Goal: Navigation & Orientation: Go to known website

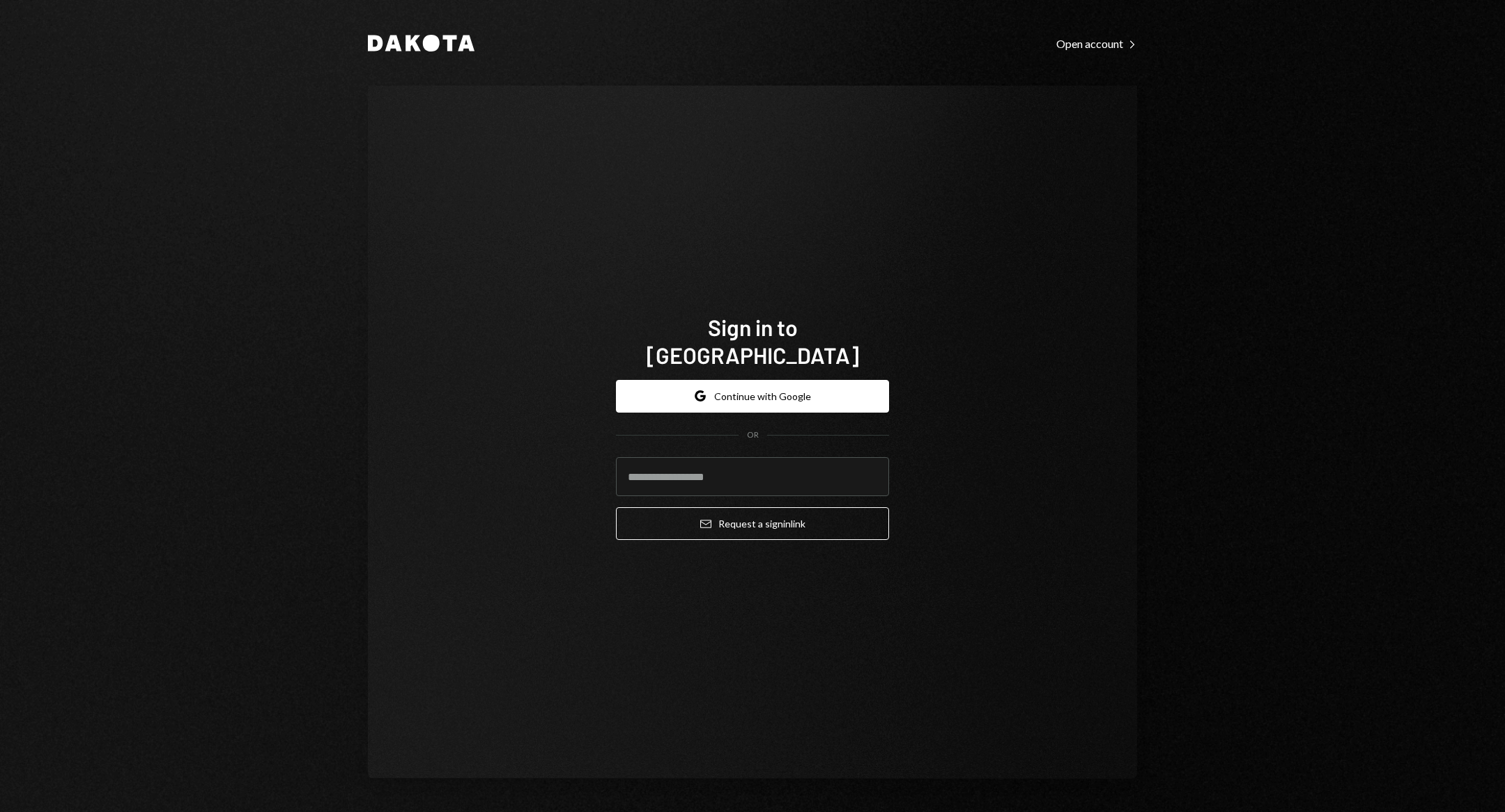
type input "**********"
click at [773, 508] on button "Email Request a sign in link" at bounding box center [752, 523] width 273 height 32
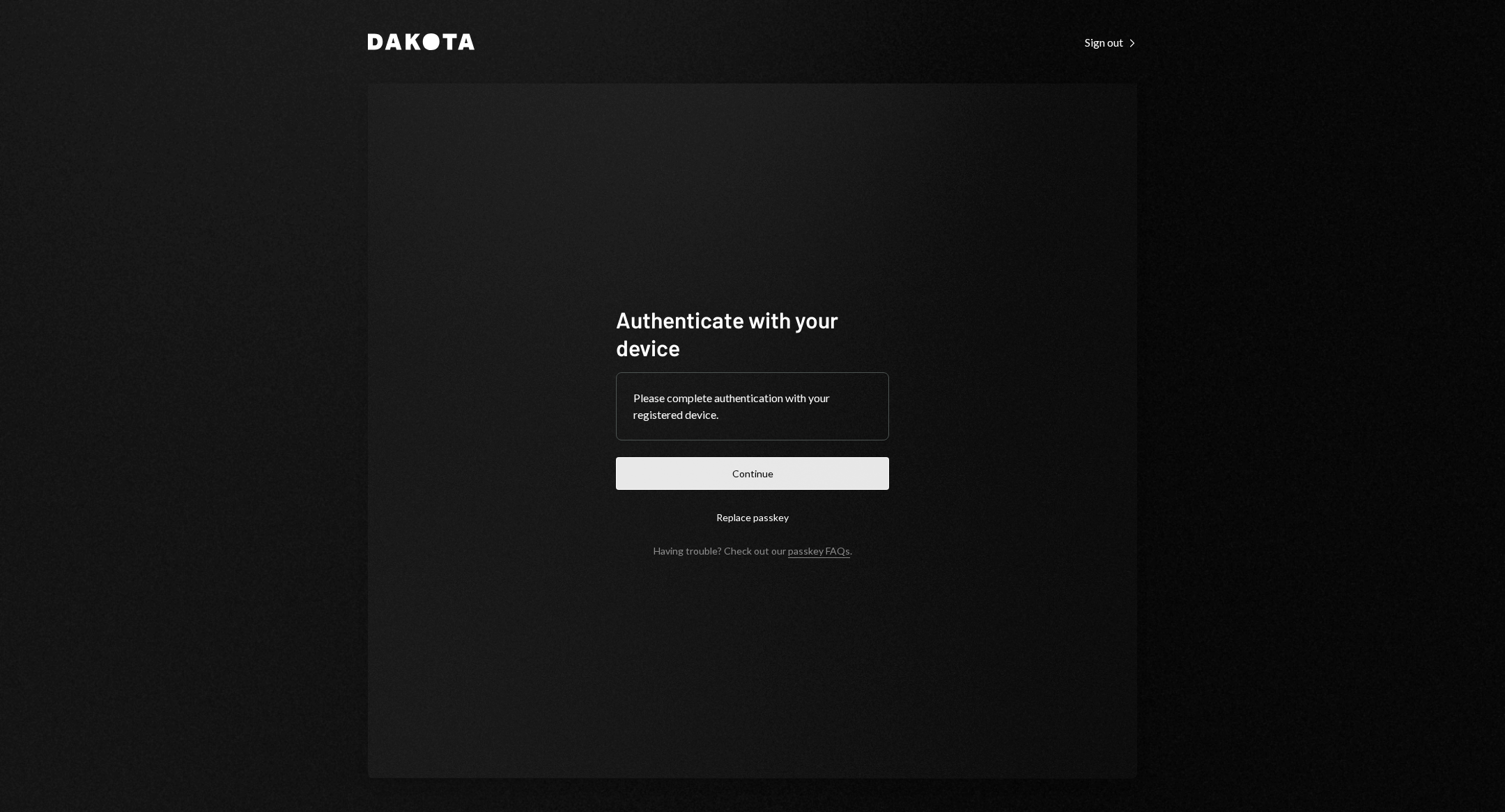
click at [855, 475] on button "Continue" at bounding box center [752, 473] width 273 height 32
